Goal: Information Seeking & Learning: Learn about a topic

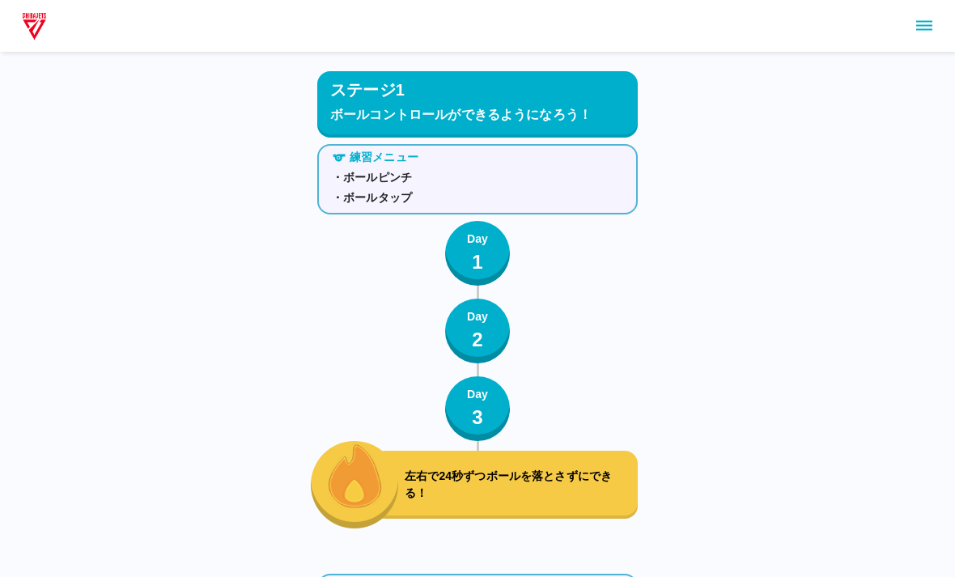
scroll to position [2695, 0]
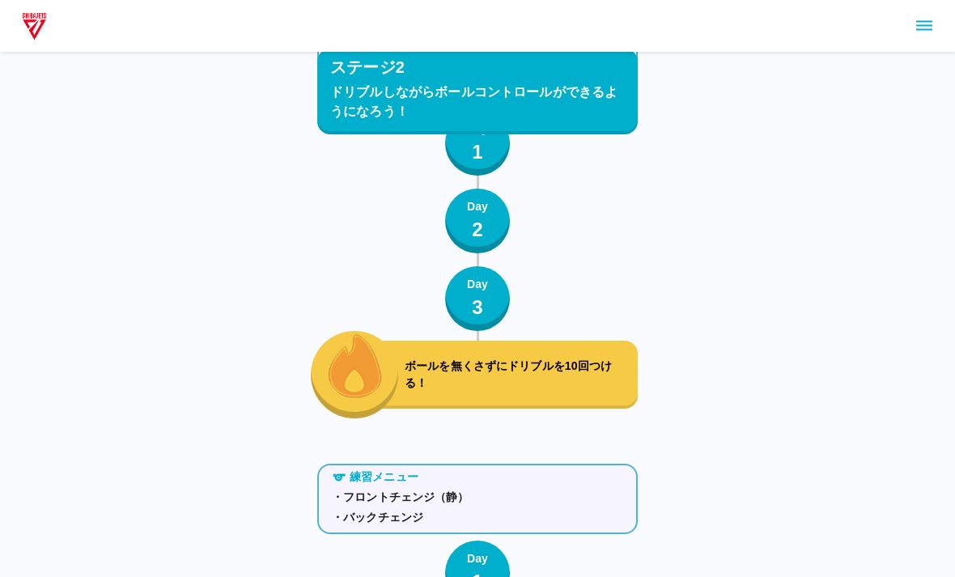
scroll to position [2784, 0]
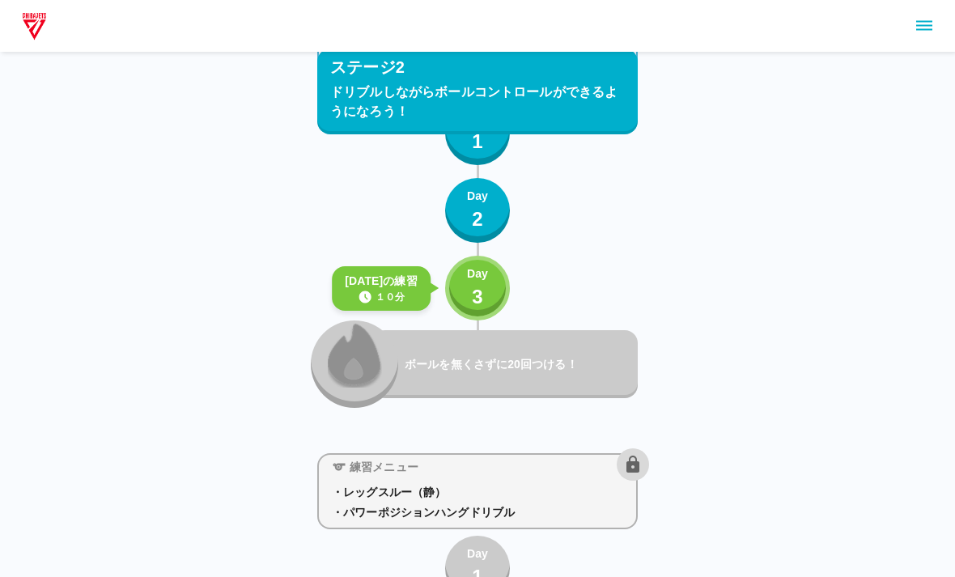
click at [469, 285] on div "Day 3" at bounding box center [477, 288] width 21 height 46
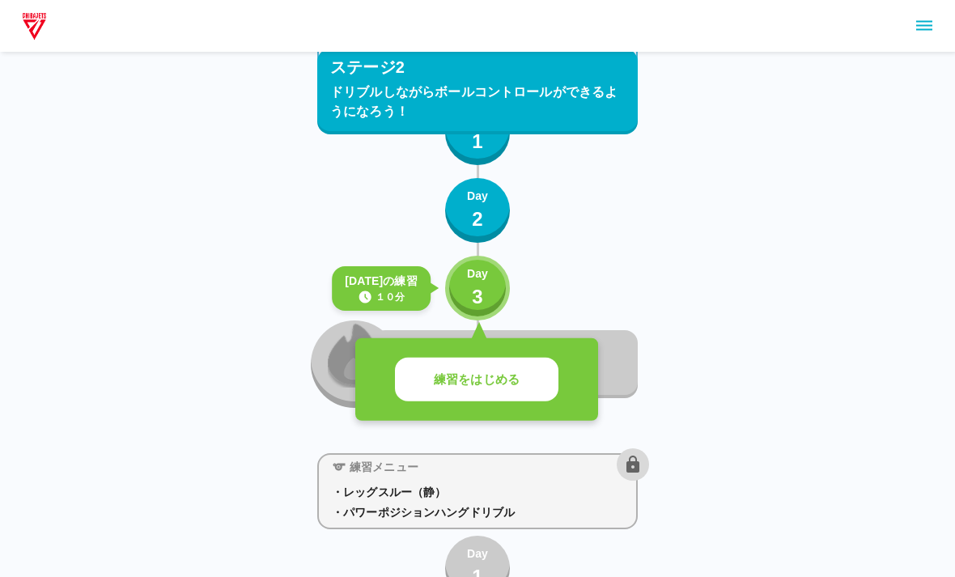
click at [520, 381] on button "練習をはじめる" at bounding box center [477, 380] width 164 height 45
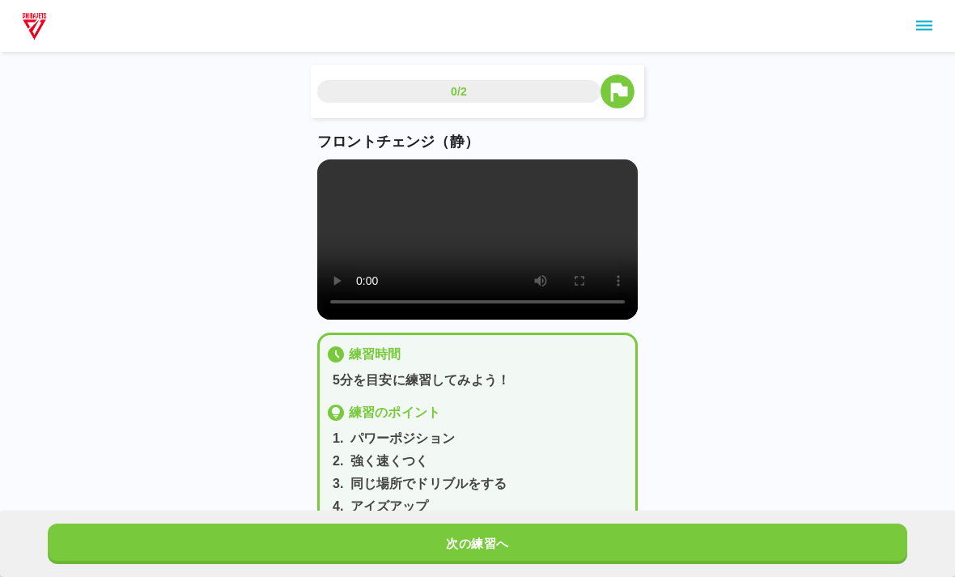
click at [944, 363] on div "0/2 フロントチェンジ（静） 練習時間 5分を目安に練習してみよう！ 練習のポイント 1 . パワーポジション 2 . 強く速くつく 3 . 同じ場所でドリ…" at bounding box center [477, 277] width 955 height 554
click at [464, 252] on video at bounding box center [477, 239] width 321 height 160
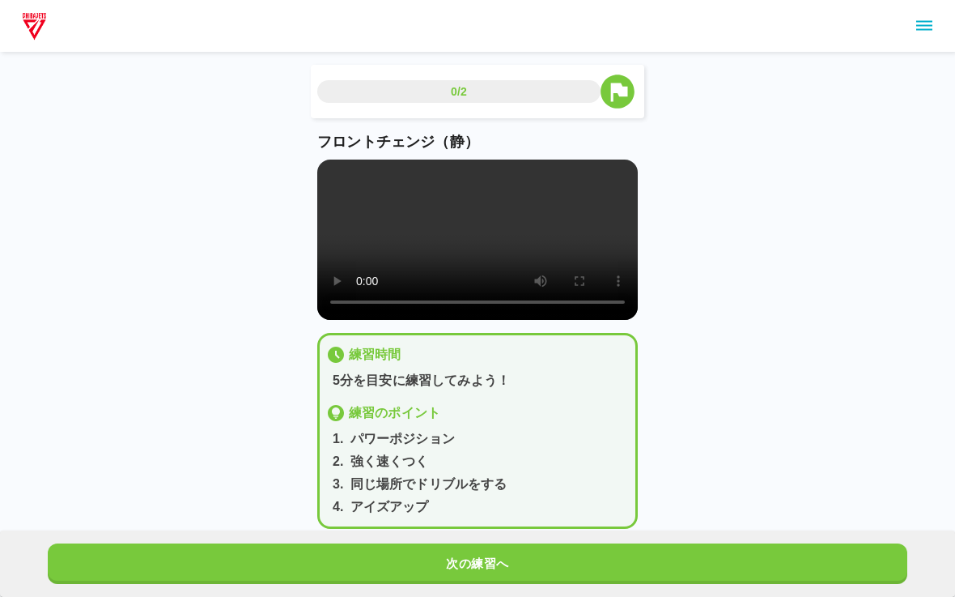
click at [329, 175] on video at bounding box center [477, 239] width 321 height 160
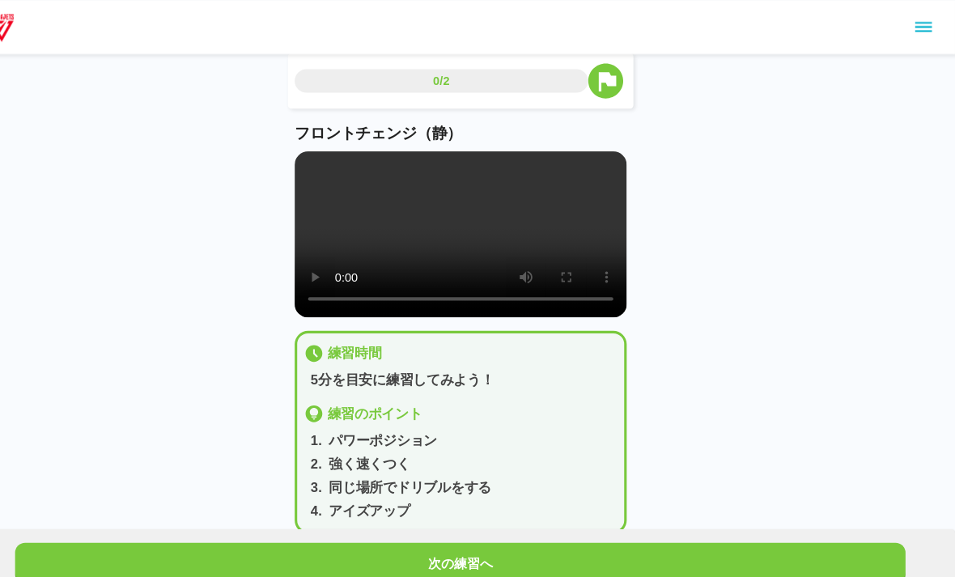
scroll to position [14, 0]
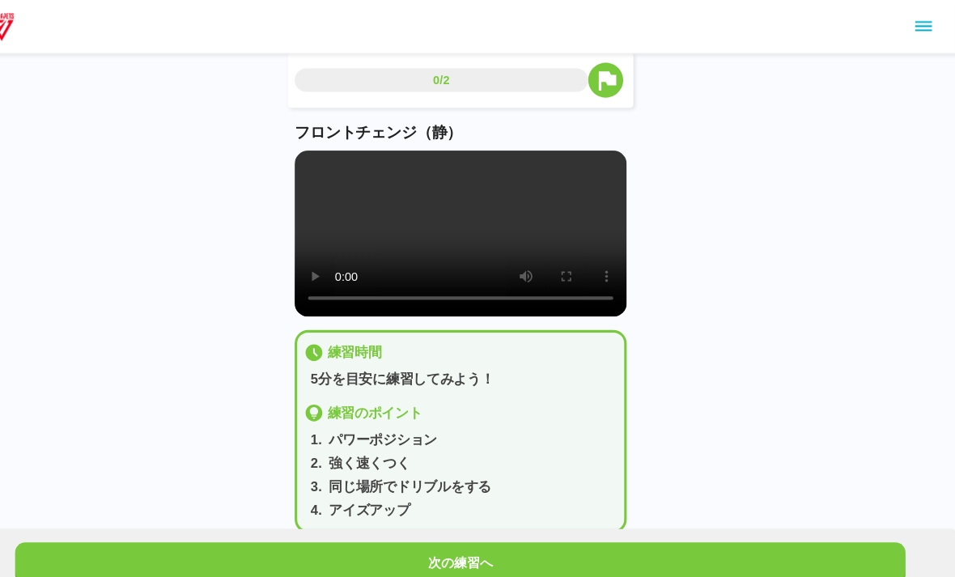
click at [614, 564] on button "次の練習へ" at bounding box center [478, 544] width 860 height 40
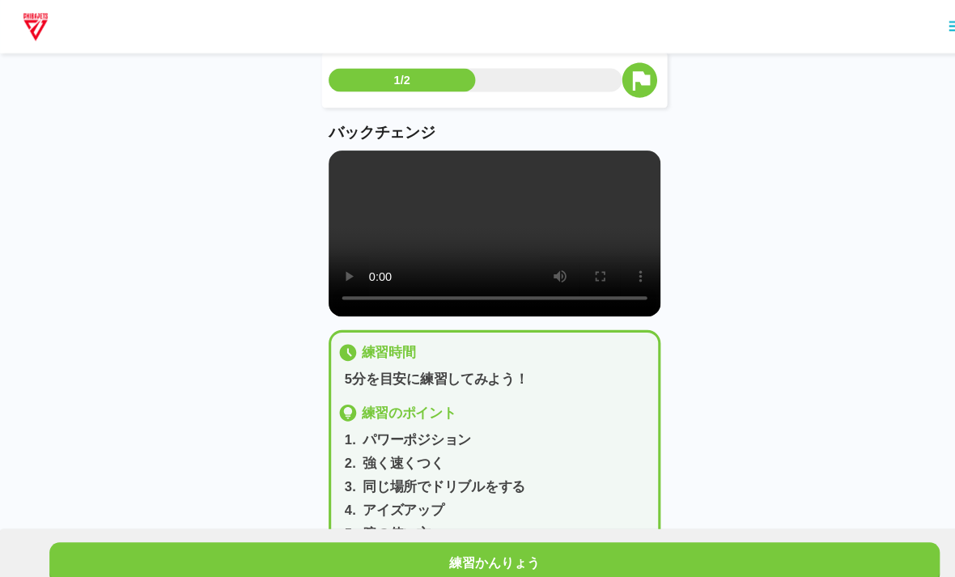
click at [466, 243] on video at bounding box center [477, 226] width 321 height 160
click at [317, 124] on p "バックチェンジ" at bounding box center [477, 128] width 321 height 22
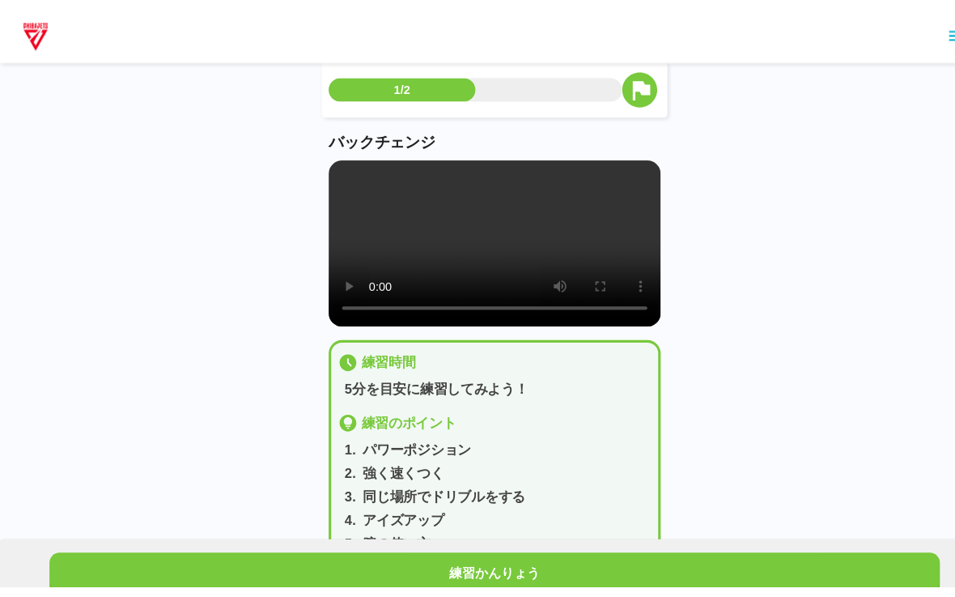
scroll to position [0, 0]
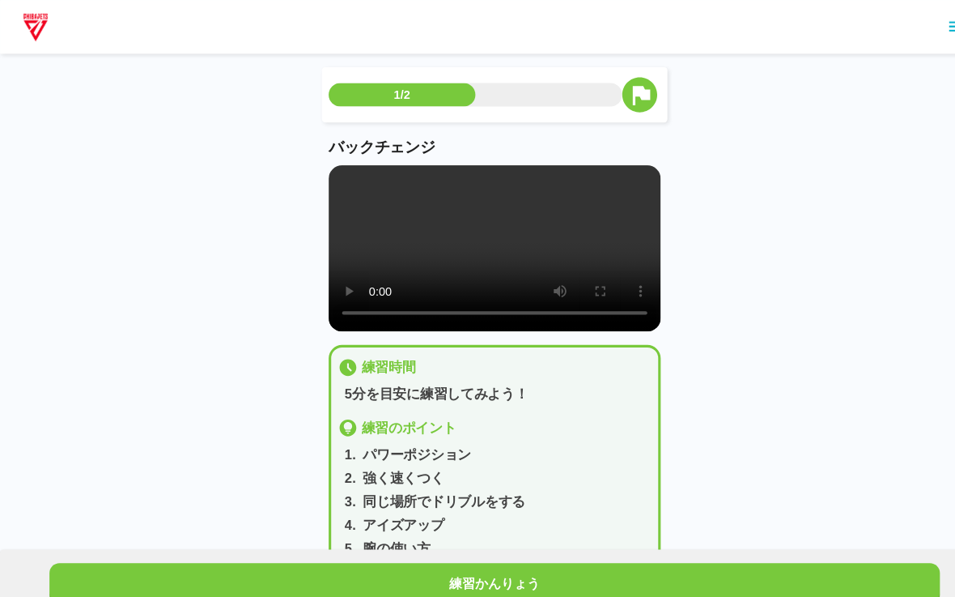
click at [325, 175] on video at bounding box center [477, 239] width 321 height 160
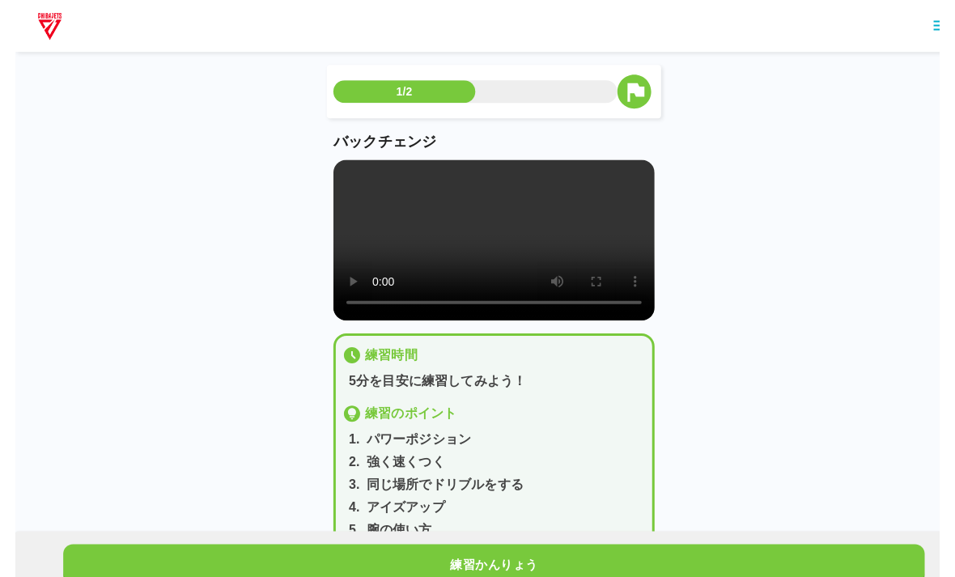
scroll to position [14, 0]
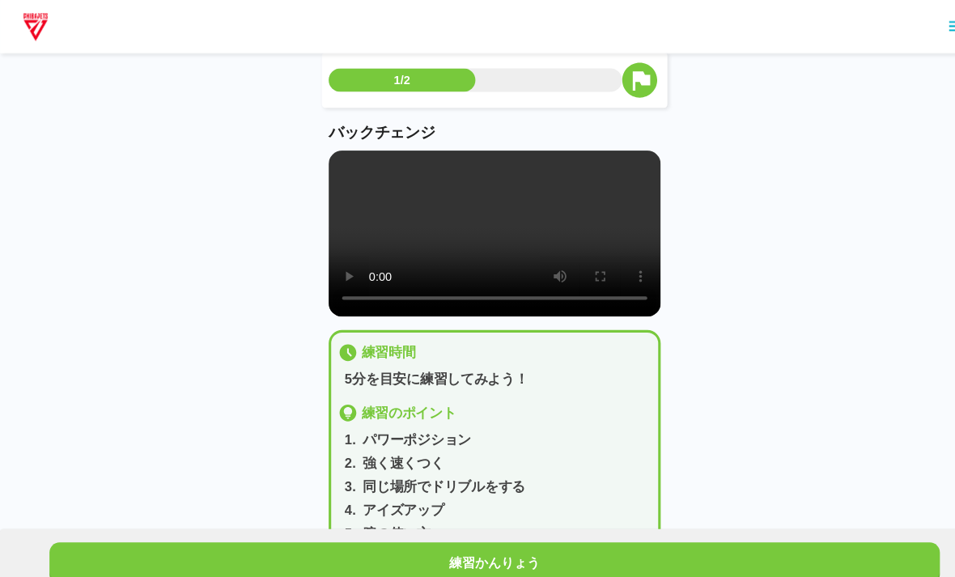
click at [591, 548] on div "練習かんりょう" at bounding box center [477, 544] width 955 height 66
click at [660, 545] on div "練習かんりょう" at bounding box center [477, 544] width 955 height 66
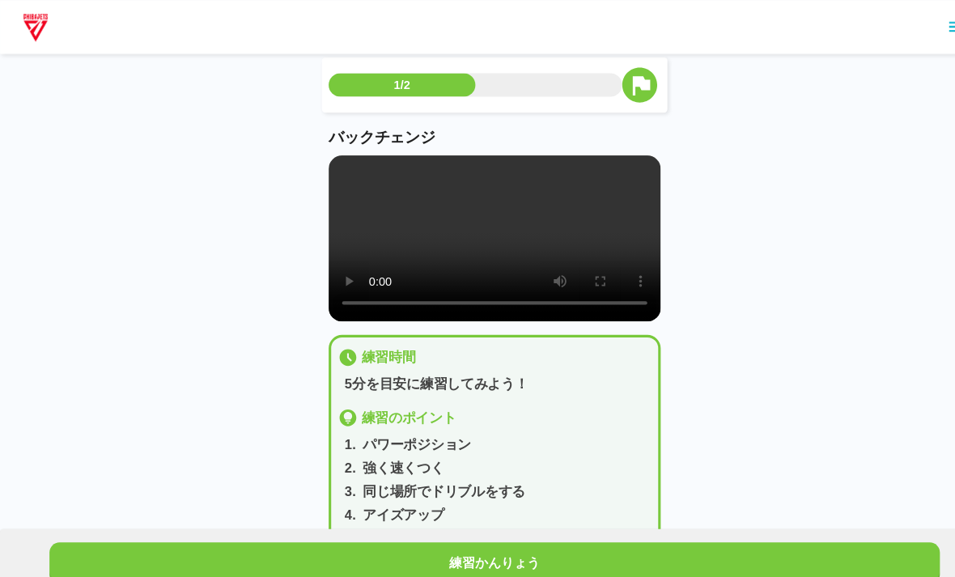
scroll to position [10, 0]
click at [718, 535] on div "1/2 バックチェンジ 練習時間 5分を目安に練習してみよう！ 練習のポイント 1 . パワーポジション 2 . 強く速くつく 3 . 同じ場所でドリブルをす…" at bounding box center [477, 278] width 955 height 577
click at [717, 534] on div "1/2 バックチェンジ 練習時間 5分を目安に練習してみよう！ 練習のポイント 1 . パワーポジション 2 . 強く速くつく 3 . 同じ場所でドリブルをす…" at bounding box center [477, 278] width 955 height 577
click at [745, 555] on button "練習かんりょう" at bounding box center [478, 544] width 860 height 40
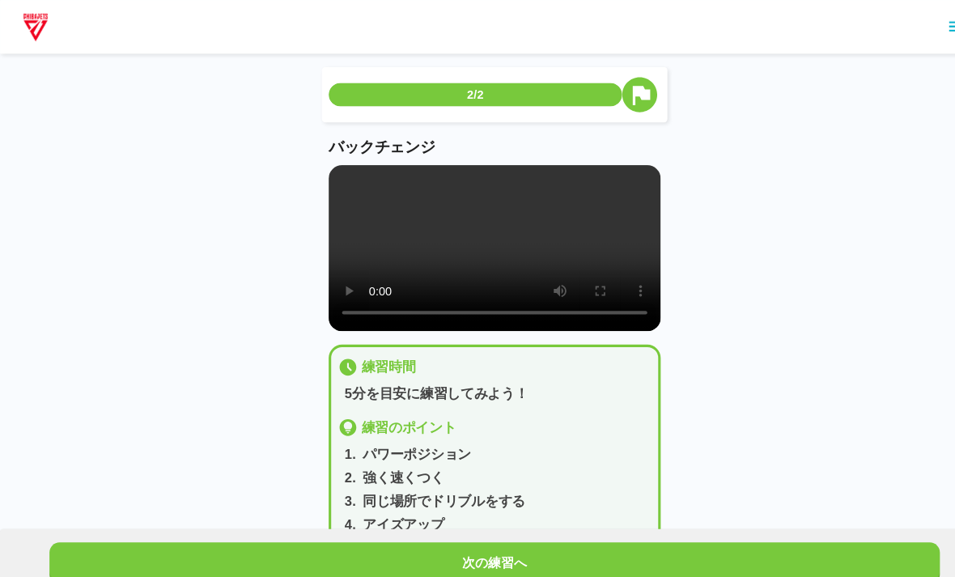
click at [742, 564] on button "次の練習へ" at bounding box center [478, 544] width 860 height 40
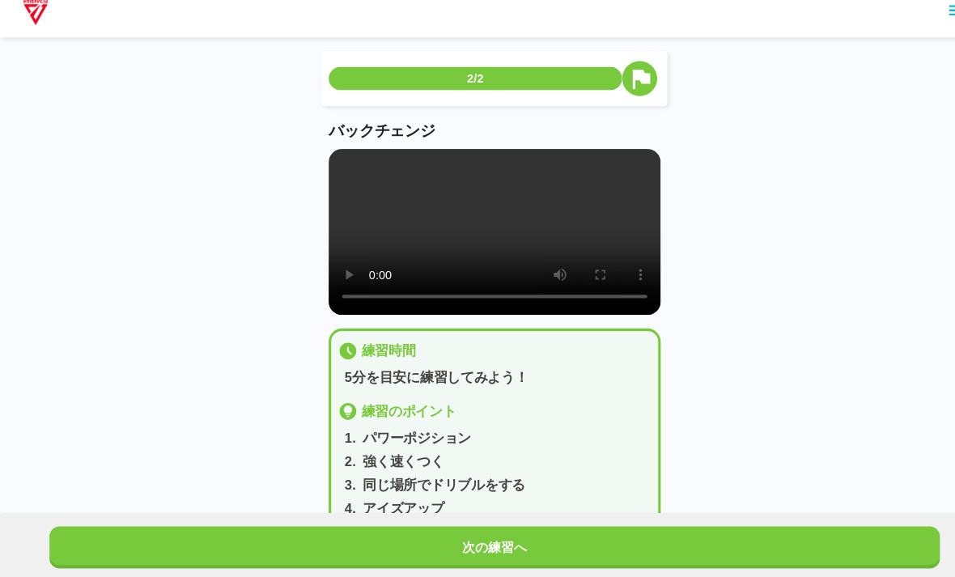
click at [723, 529] on html "2/2 バックチェンジ 練習時間 5分を目安に練習してみよう！ 練習のポイント 1 . パワーポジション 2 . 強く速くつく 3 . 同じ場所でドリブルをす…" at bounding box center [477, 327] width 955 height 655
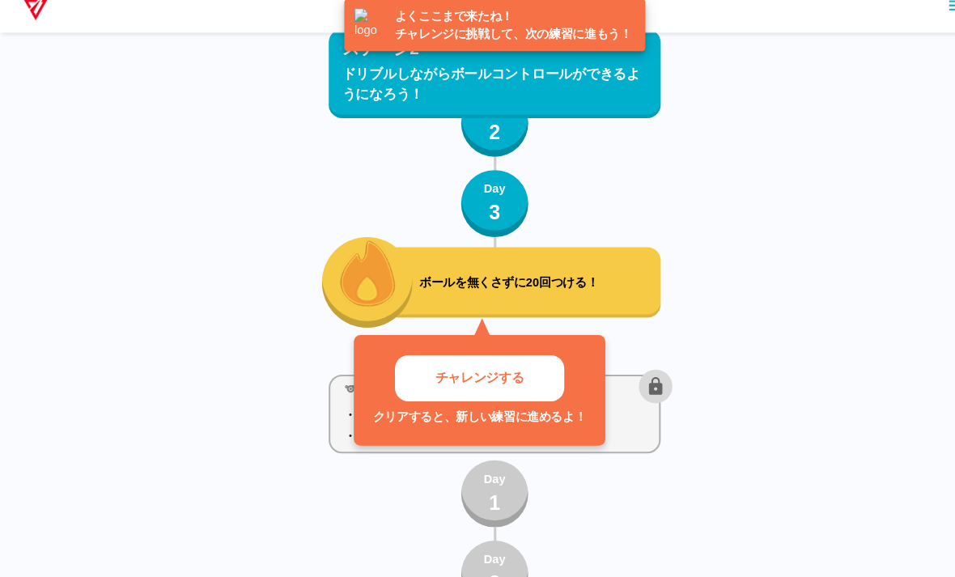
scroll to position [2856, 0]
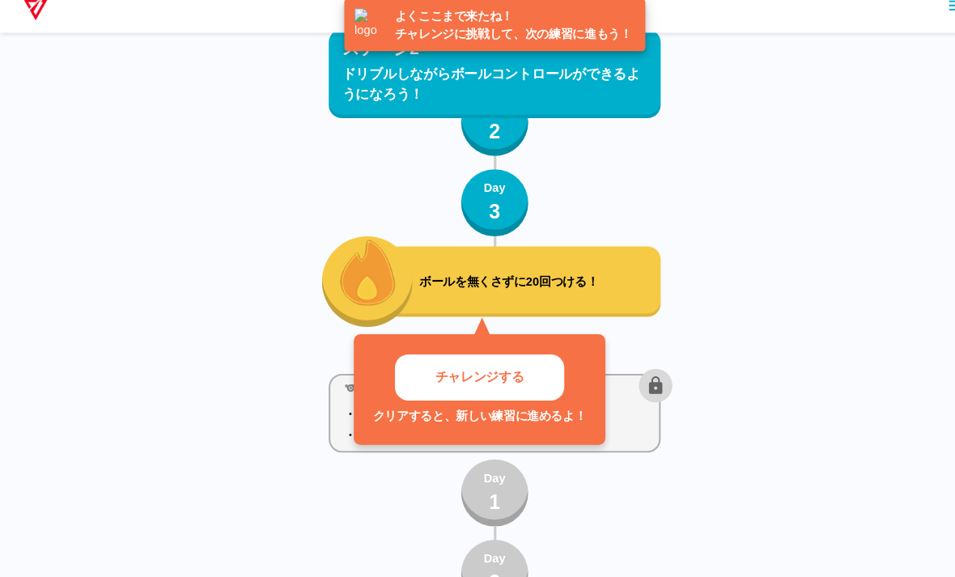
click at [492, 376] on p "チャレンジする" at bounding box center [463, 385] width 86 height 19
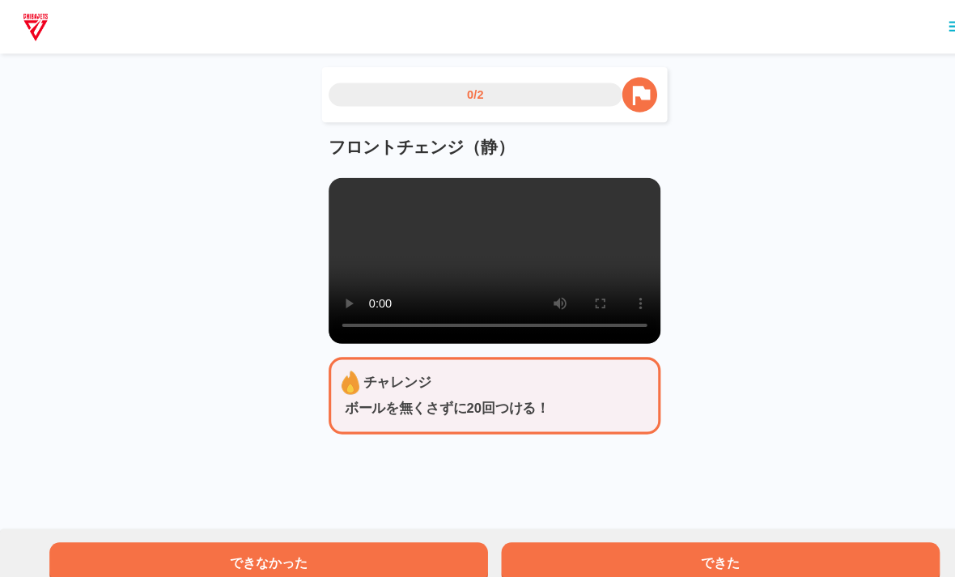
click at [358, 545] on button "できなかった" at bounding box center [259, 544] width 423 height 40
click at [599, 537] on button "できた" at bounding box center [695, 544] width 423 height 40
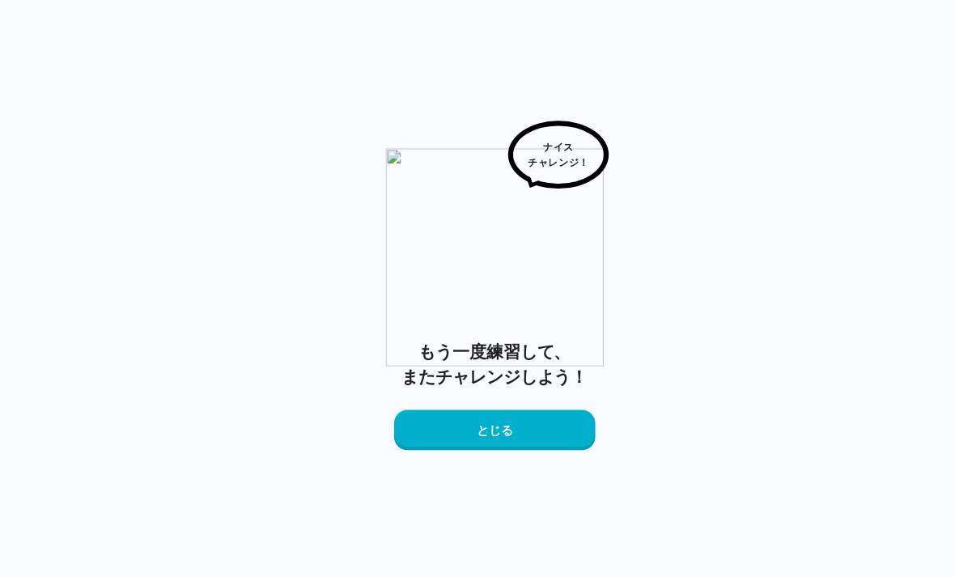
click at [549, 397] on button "とじる" at bounding box center [477, 415] width 194 height 39
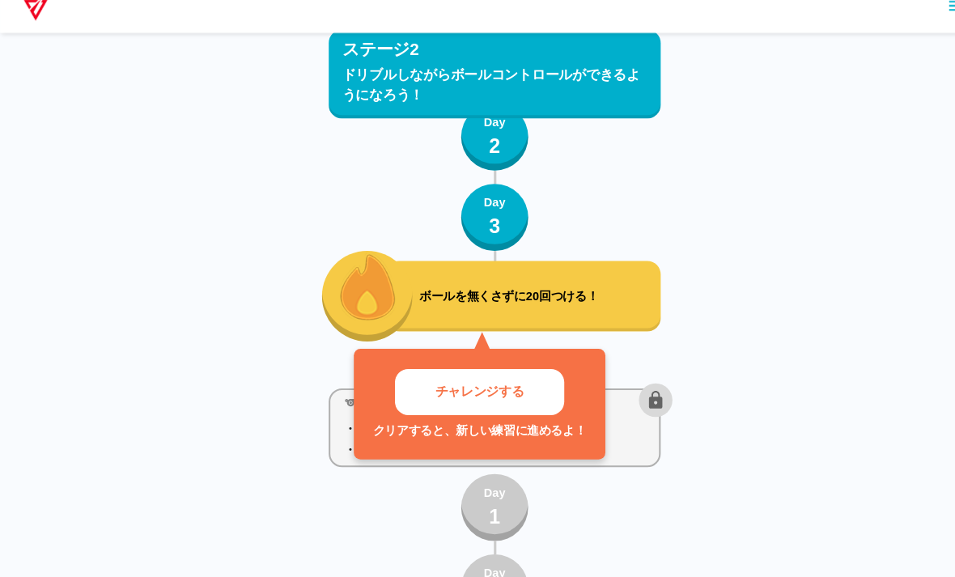
scroll to position [2856, 0]
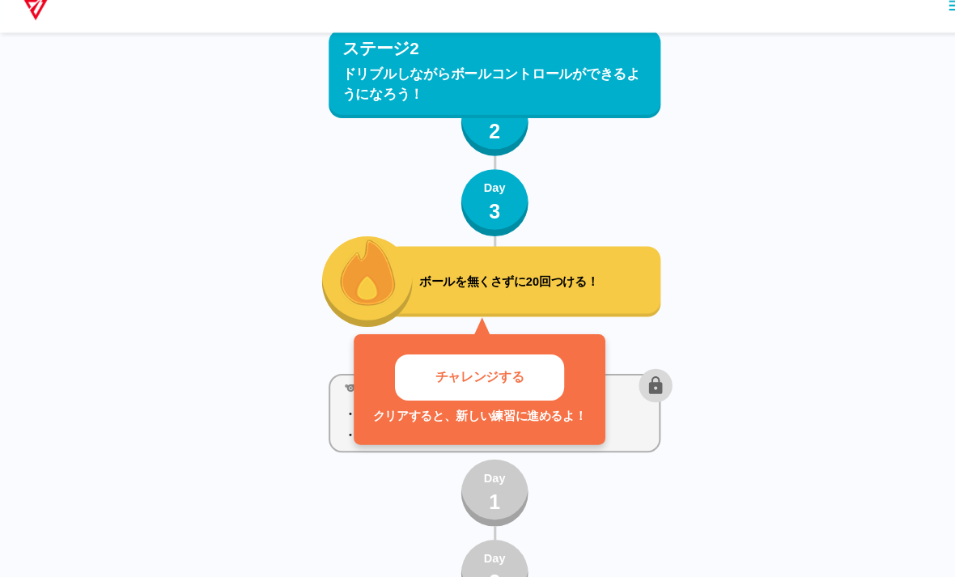
click at [544, 369] on button "チャレンジする" at bounding box center [463, 385] width 164 height 45
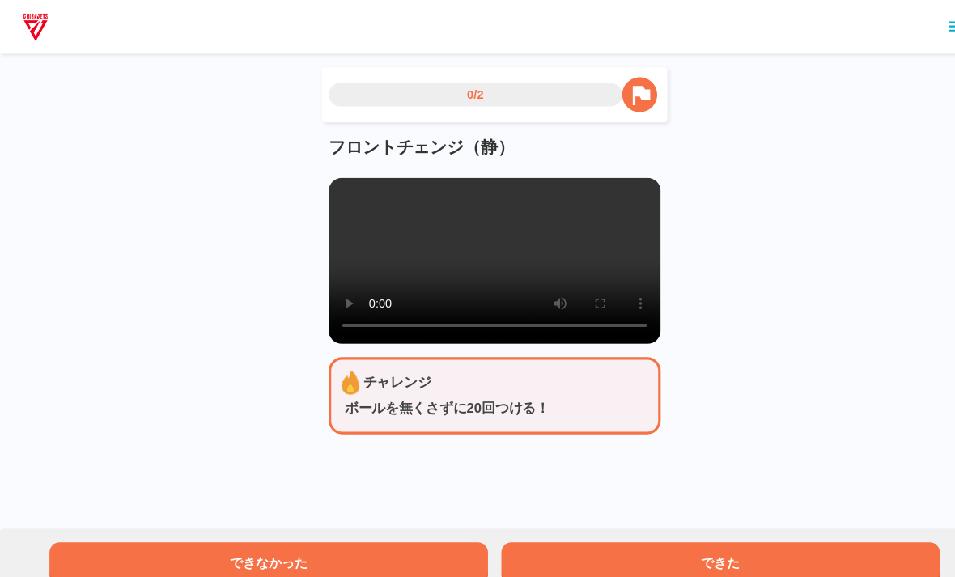
click at [462, 283] on video at bounding box center [477, 252] width 321 height 160
click at [748, 542] on button "できた" at bounding box center [695, 544] width 423 height 40
click at [345, 185] on video at bounding box center [477, 252] width 321 height 160
click at [335, 180] on video at bounding box center [477, 252] width 321 height 160
click at [457, 257] on video at bounding box center [477, 252] width 321 height 160
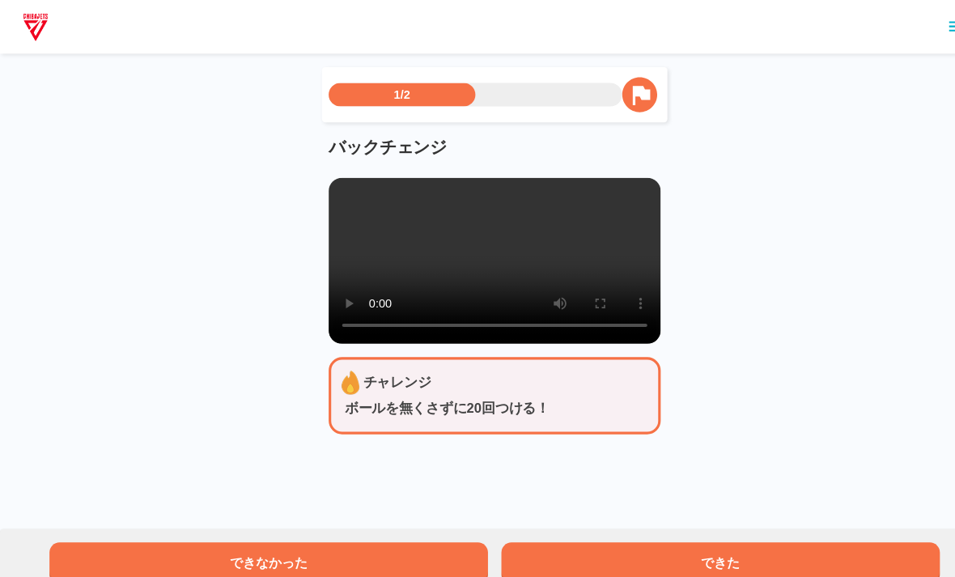
click at [482, 257] on video at bounding box center [477, 252] width 321 height 160
click at [474, 258] on video at bounding box center [477, 252] width 321 height 160
click at [777, 546] on button "できた" at bounding box center [695, 544] width 423 height 40
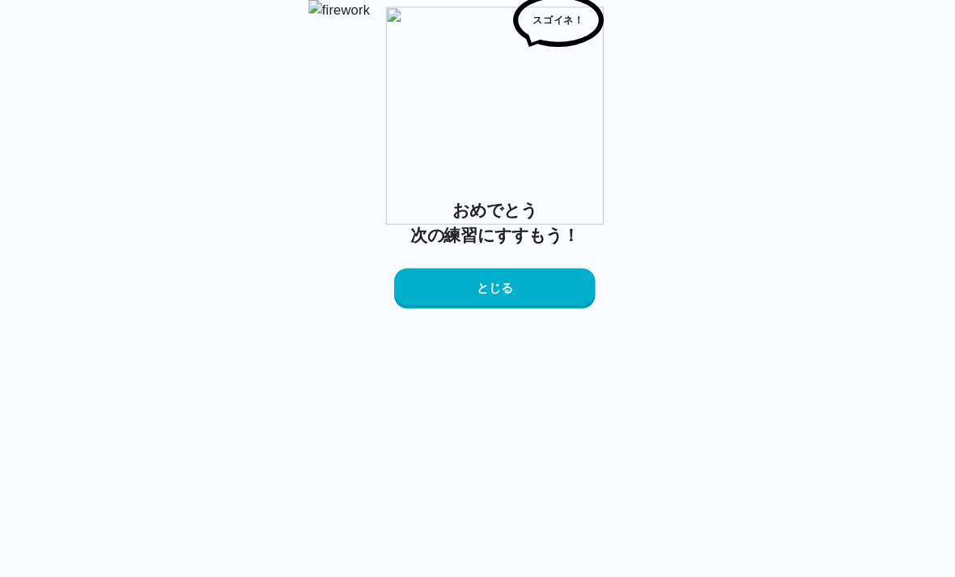
click at [509, 298] on button "とじる" at bounding box center [477, 278] width 194 height 39
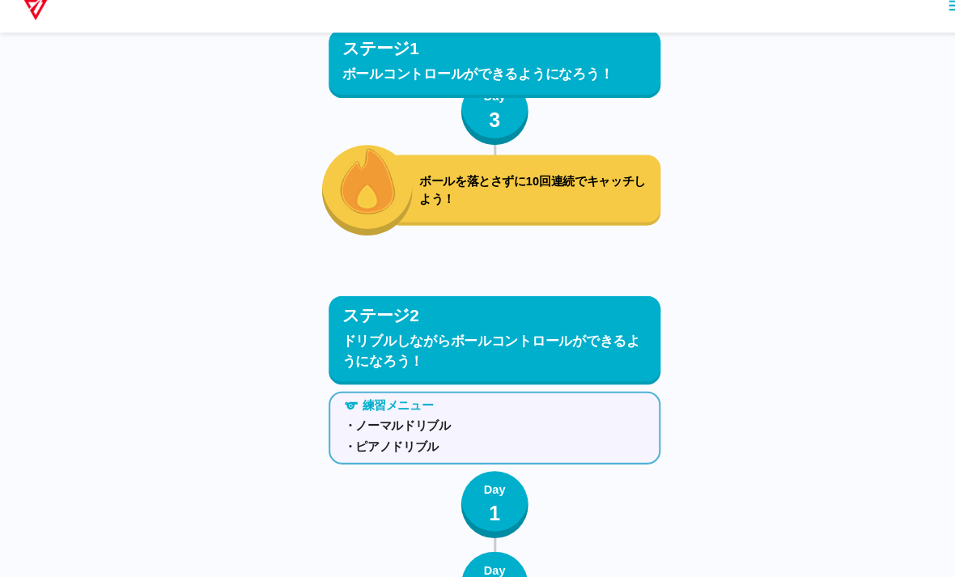
scroll to position [2856, 0]
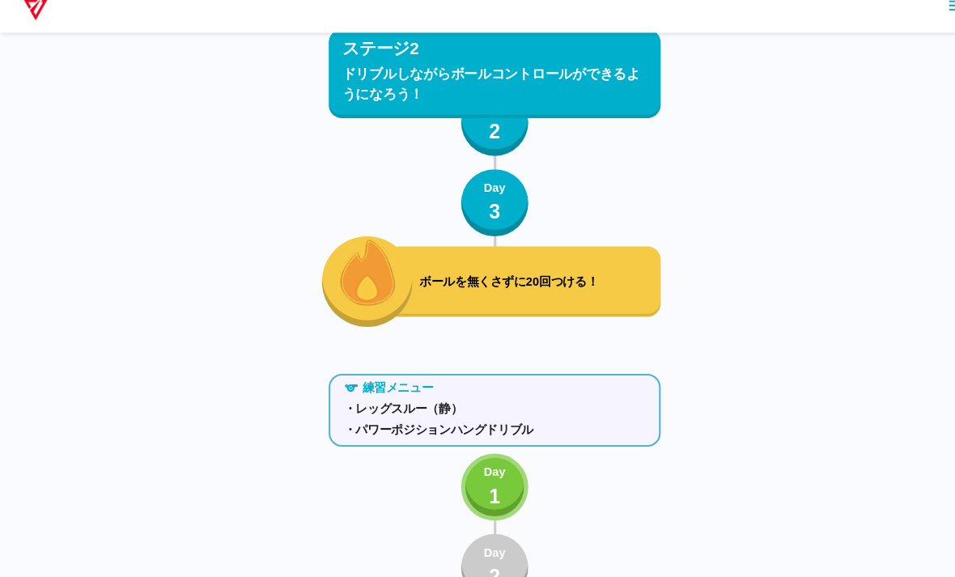
click at [482, 458] on button "Day 1" at bounding box center [477, 490] width 65 height 65
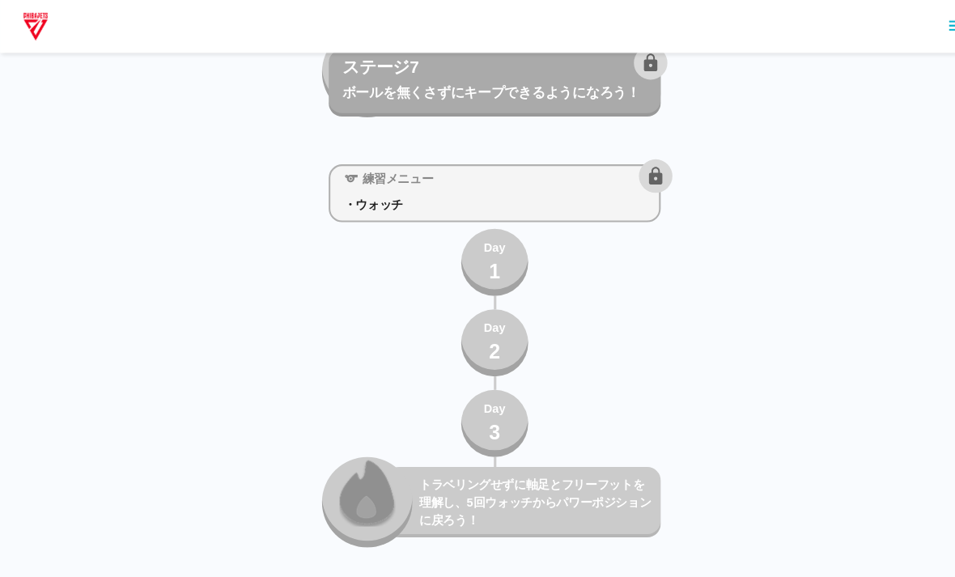
scroll to position [11310, 0]
